Goal: Transaction & Acquisition: Book appointment/travel/reservation

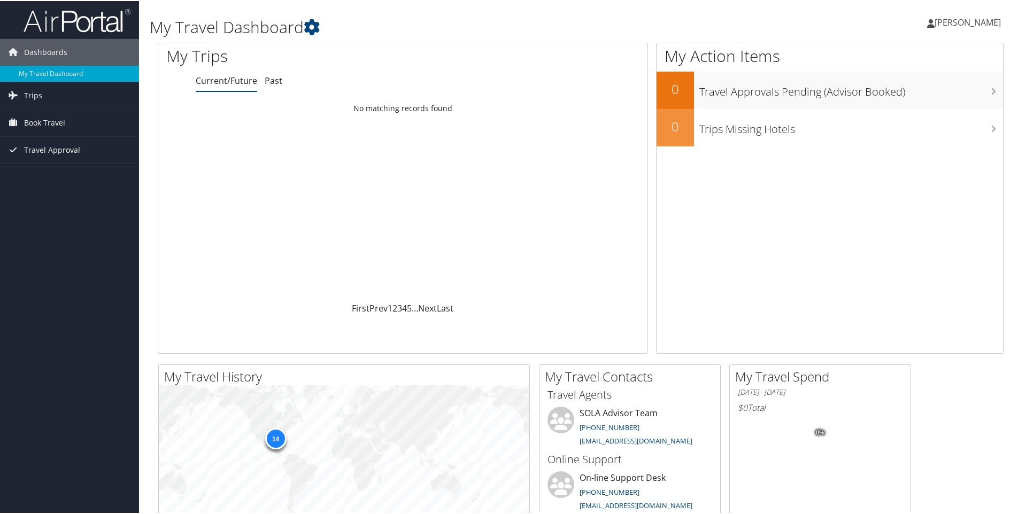
click at [960, 17] on span "[PERSON_NAME]" at bounding box center [968, 22] width 66 height 12
click at [33, 122] on span "Book Travel" at bounding box center [44, 122] width 41 height 27
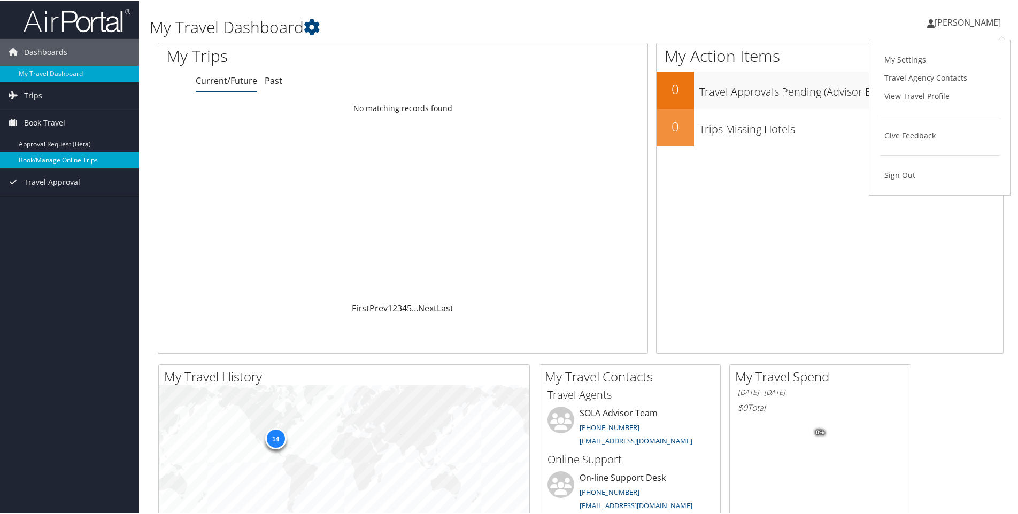
click at [43, 158] on link "Book/Manage Online Trips" at bounding box center [69, 159] width 139 height 16
click at [48, 158] on link "Book/Manage Online Trips" at bounding box center [69, 159] width 139 height 16
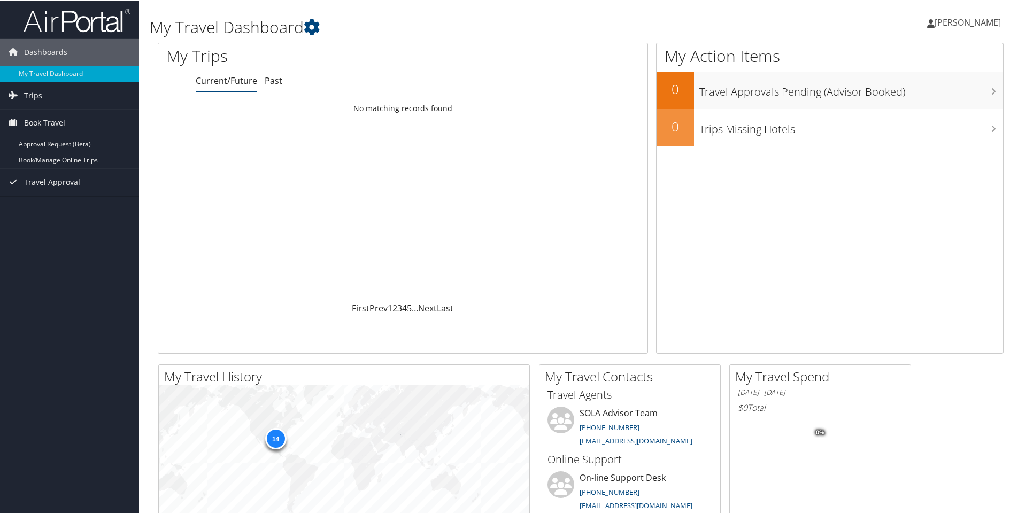
click at [980, 19] on span "[PERSON_NAME]" at bounding box center [968, 22] width 66 height 12
click at [899, 174] on link "Sign Out" at bounding box center [939, 174] width 119 height 18
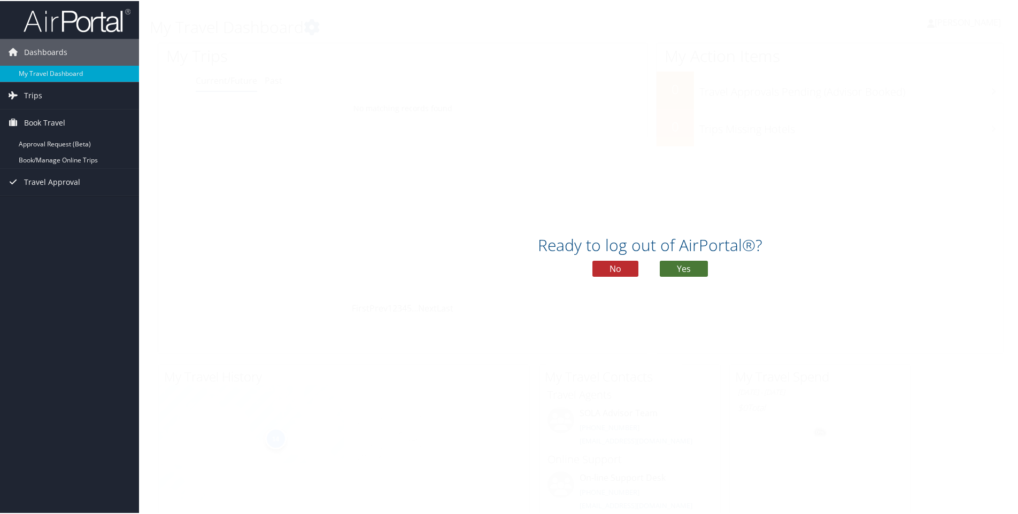
click at [692, 268] on button "Yes" at bounding box center [684, 268] width 48 height 16
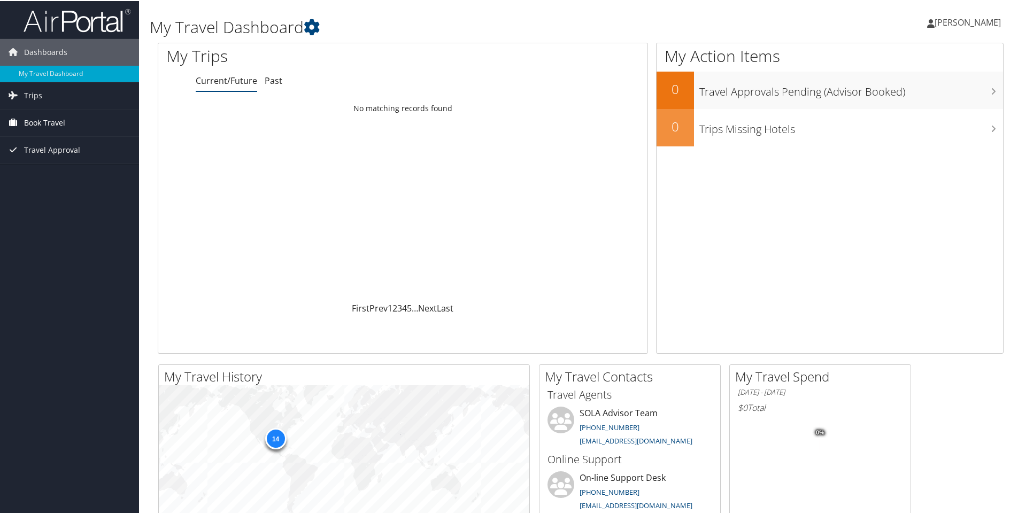
click at [56, 123] on span "Book Travel" at bounding box center [44, 122] width 41 height 27
click at [67, 160] on link "Book/Manage Online Trips" at bounding box center [69, 159] width 139 height 16
click at [974, 20] on span "[PERSON_NAME]" at bounding box center [968, 22] width 66 height 12
click at [787, 232] on div "My Action Items 0 Travel Approvals Pending (Advisor Booked) 0 Trips Missing Hot…" at bounding box center [829, 197] width 347 height 311
click at [41, 158] on link "Book/Manage Online Trips" at bounding box center [69, 159] width 139 height 16
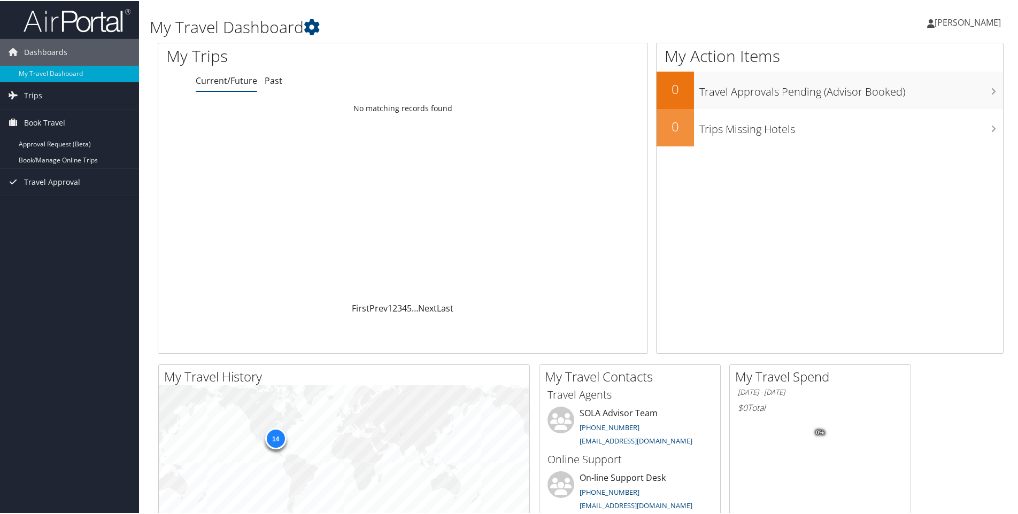
click at [957, 20] on span "[PERSON_NAME]" at bounding box center [968, 22] width 66 height 12
click at [974, 25] on span "[PERSON_NAME]" at bounding box center [968, 22] width 66 height 12
click at [947, 21] on span "[PERSON_NAME]" at bounding box center [968, 22] width 66 height 12
click at [898, 177] on link "Sign Out" at bounding box center [939, 174] width 119 height 18
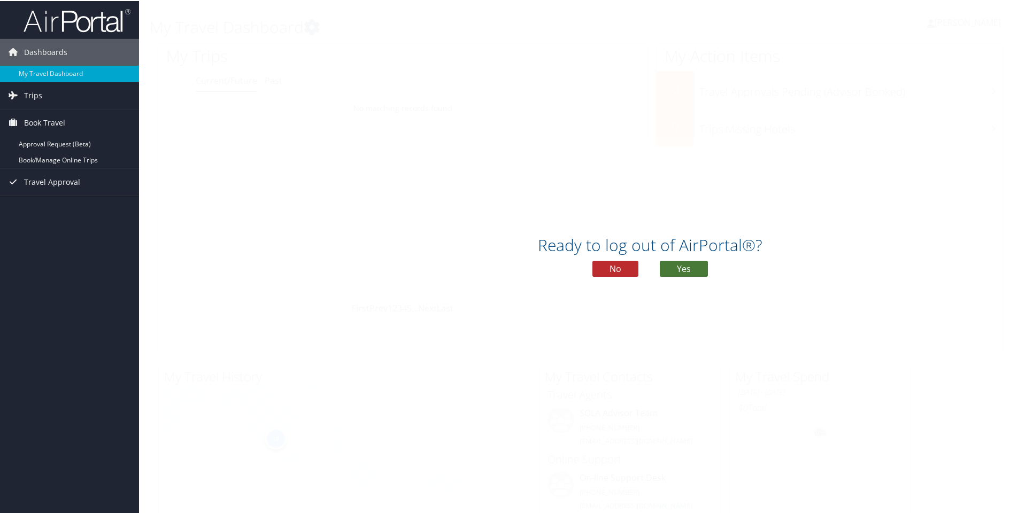
click at [693, 265] on button "Yes" at bounding box center [684, 268] width 48 height 16
